Goal: Information Seeking & Learning: Learn about a topic

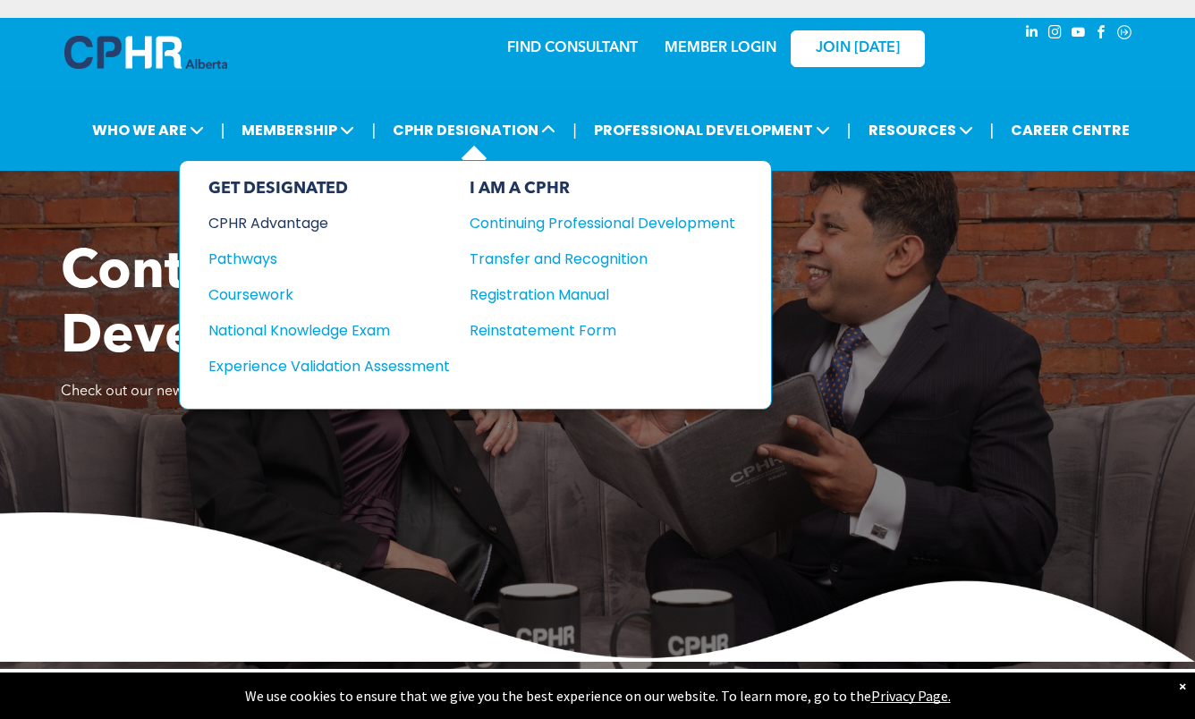
click at [276, 220] on div "CPHR Advantage" at bounding box center [316, 223] width 217 height 22
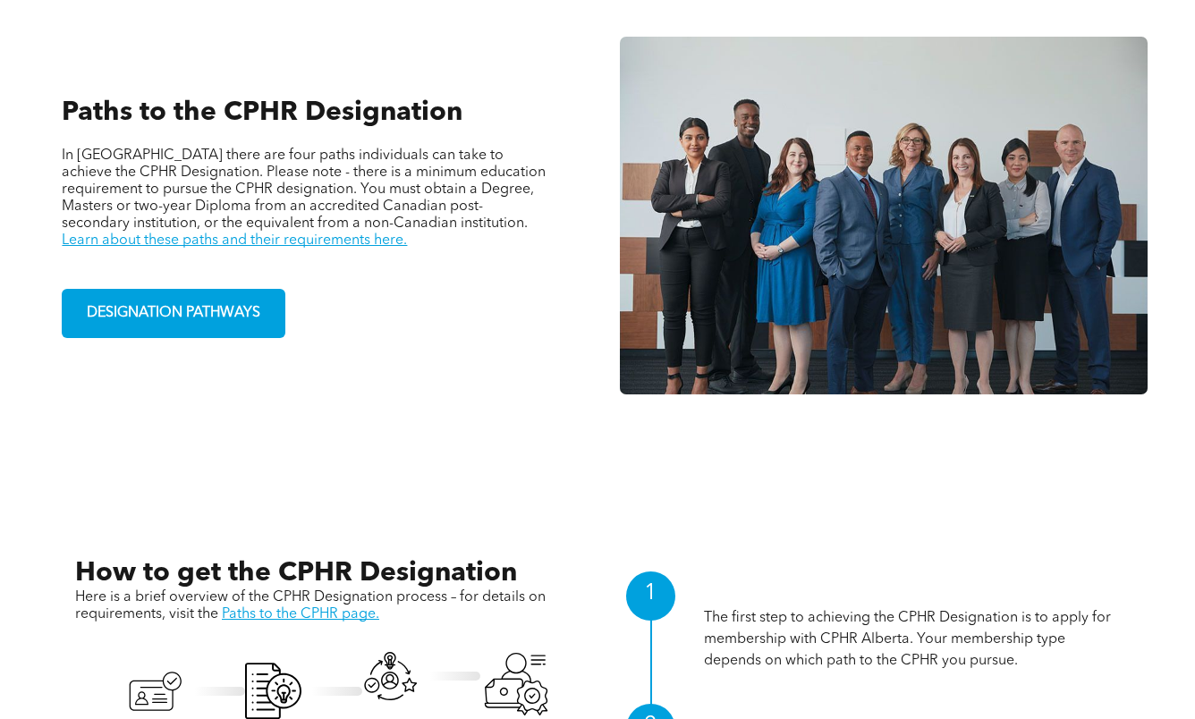
scroll to position [1252, 0]
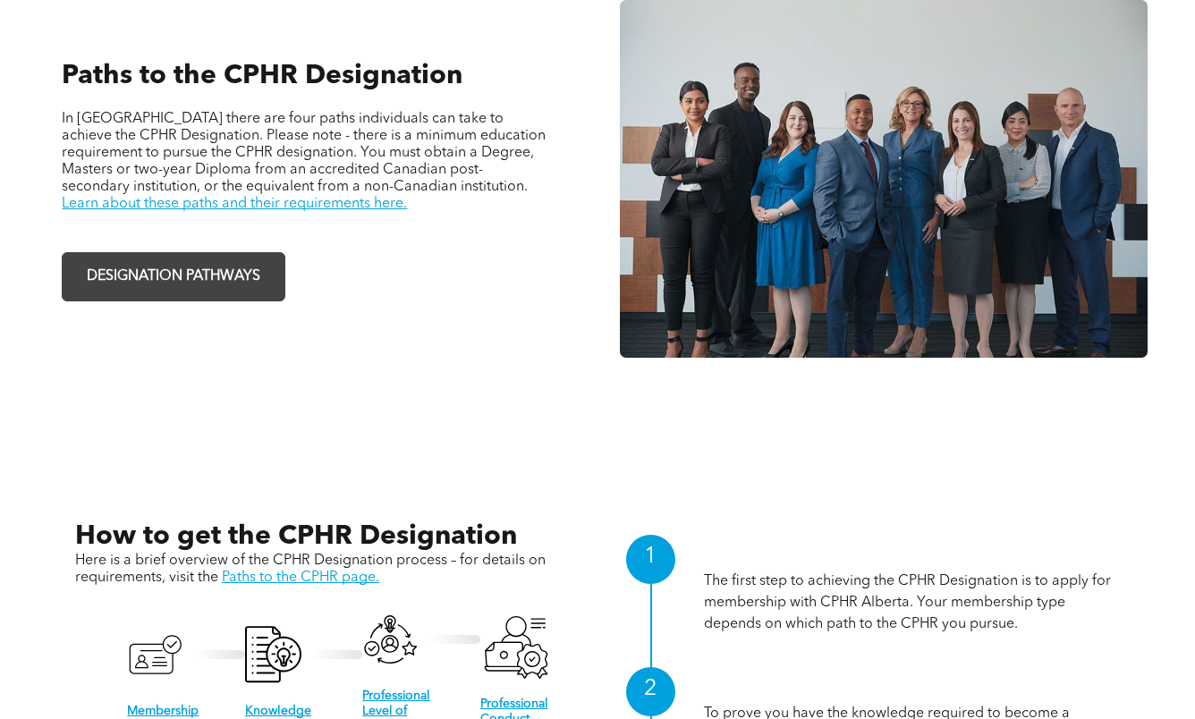
click at [149, 259] on span "DESIGNATION PATHWAYS" at bounding box center [174, 276] width 186 height 35
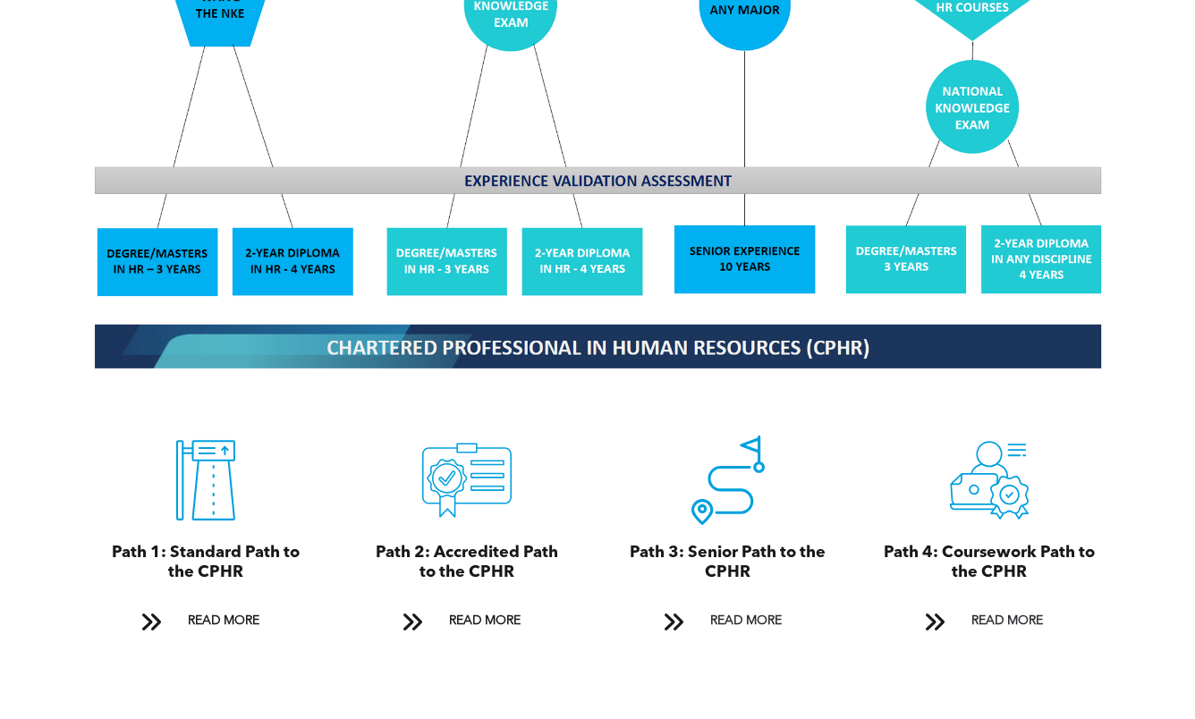
scroll to position [1789, 0]
